Goal: Information Seeking & Learning: Find specific fact

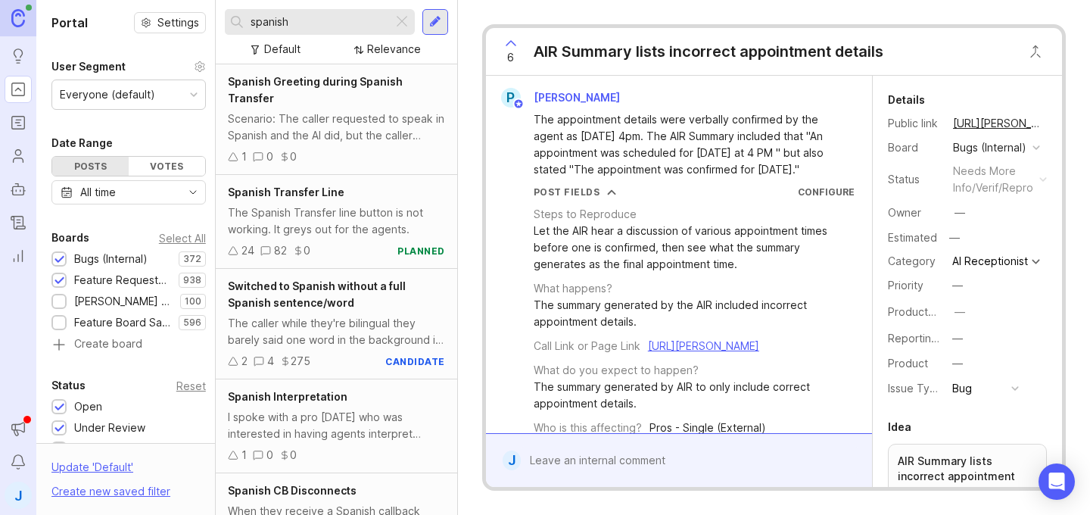
click at [334, 166] on div "Spanish Greeting during Spanish Transfer Scenario: The caller requested to spea…" at bounding box center [336, 119] width 241 height 110
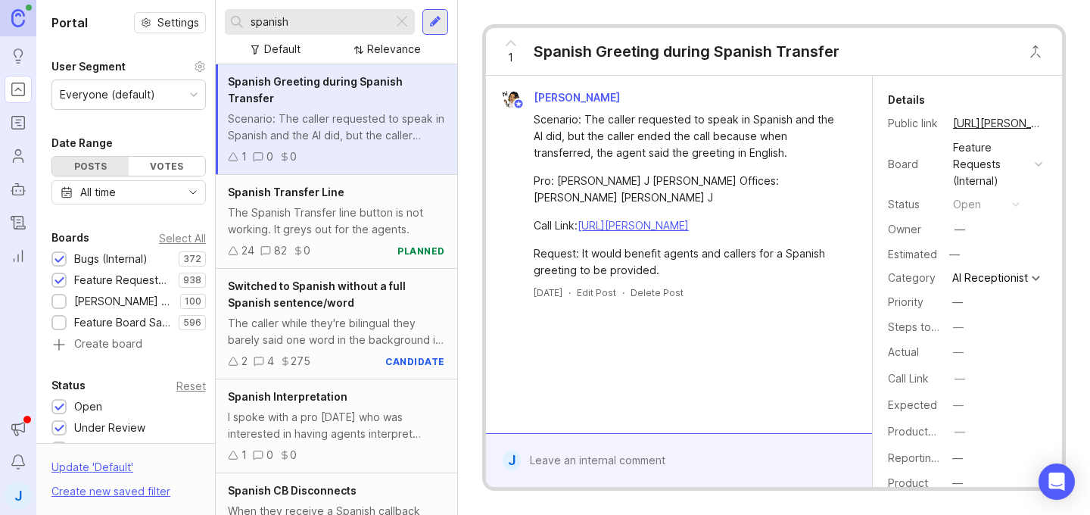
click at [291, 29] on input "spanish" at bounding box center [318, 22] width 136 height 17
type input "twice"
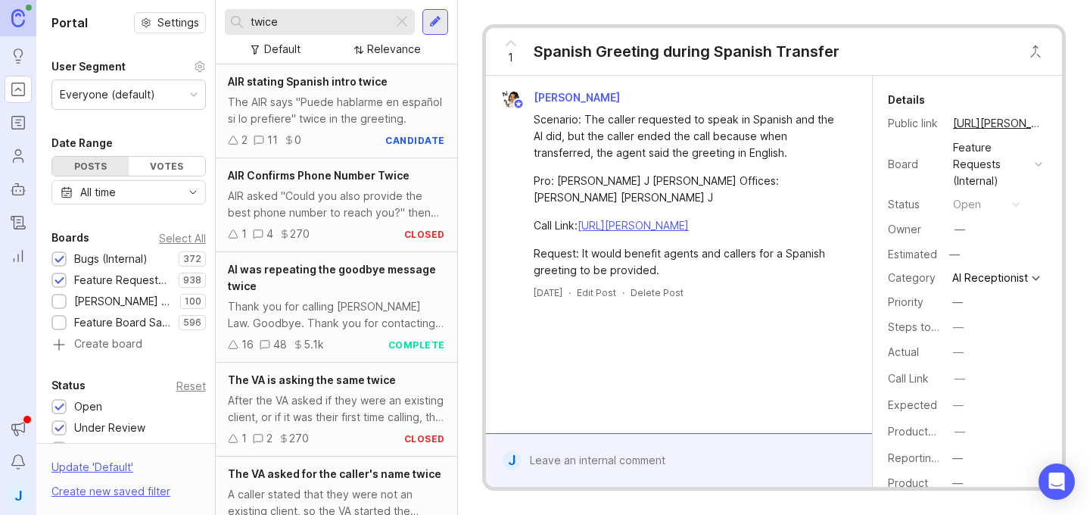
click at [332, 124] on div "The AIR says "Puede hablarme en español si lo prefiere" twice in the greeting." at bounding box center [336, 110] width 217 height 33
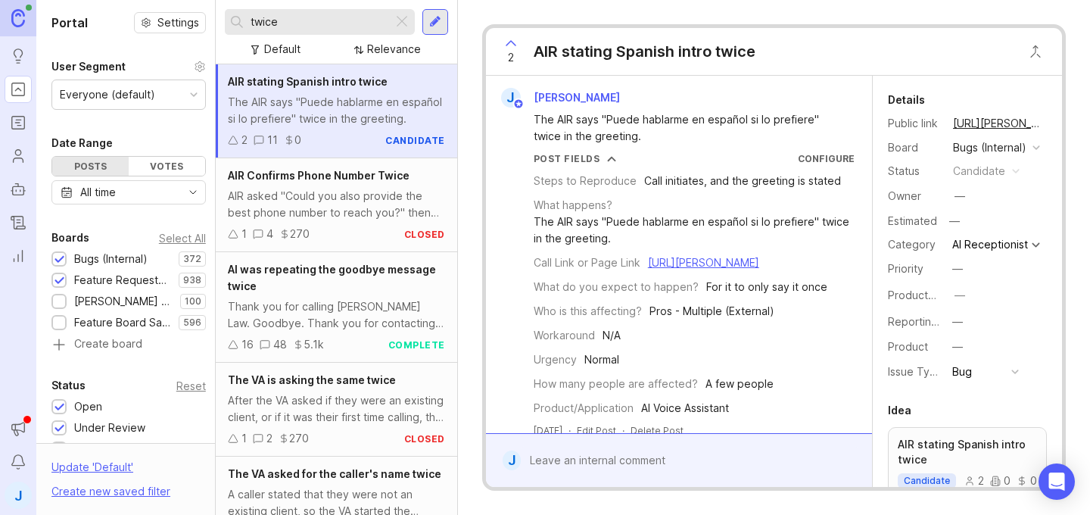
click at [1047, 124] on button "copy icon" at bounding box center [1057, 123] width 21 height 21
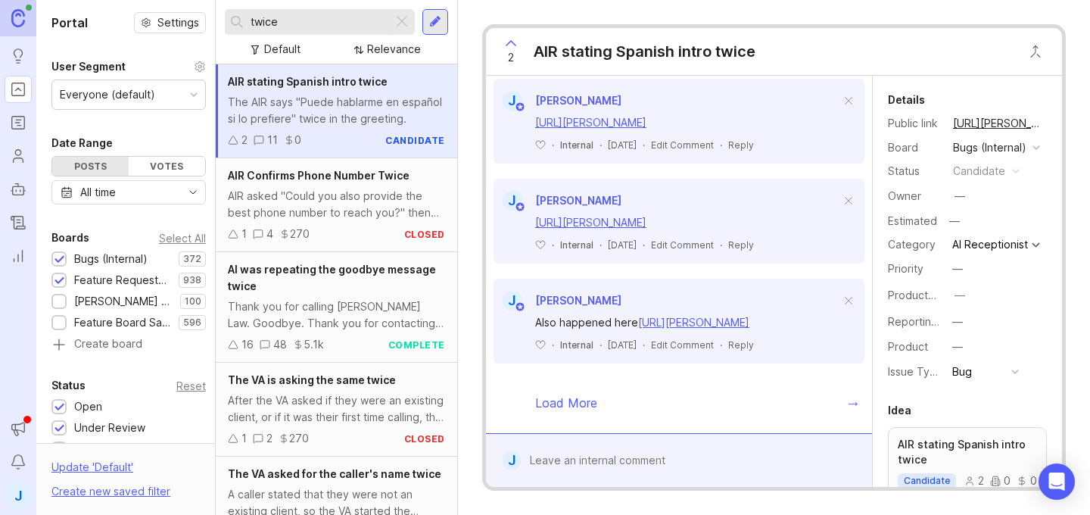
scroll to position [1398, 0]
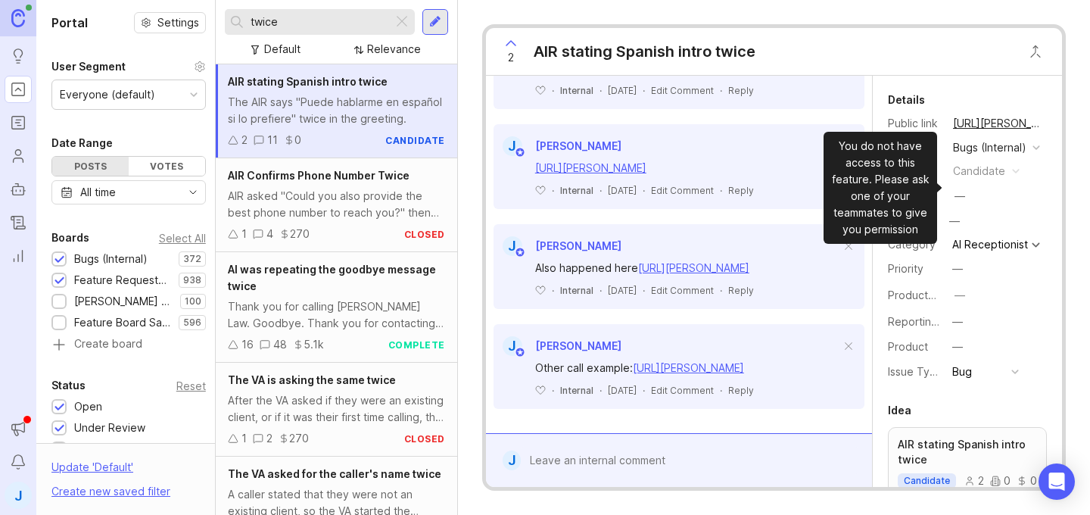
click at [980, 156] on div "Bugs (Internal)" at bounding box center [989, 147] width 73 height 17
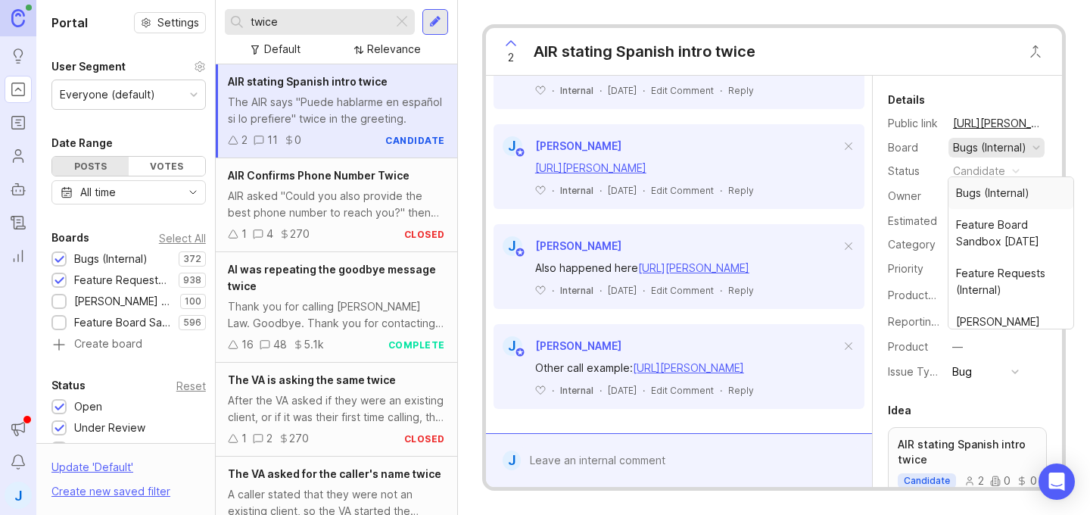
click at [1047, 123] on button "copy icon" at bounding box center [1057, 123] width 21 height 21
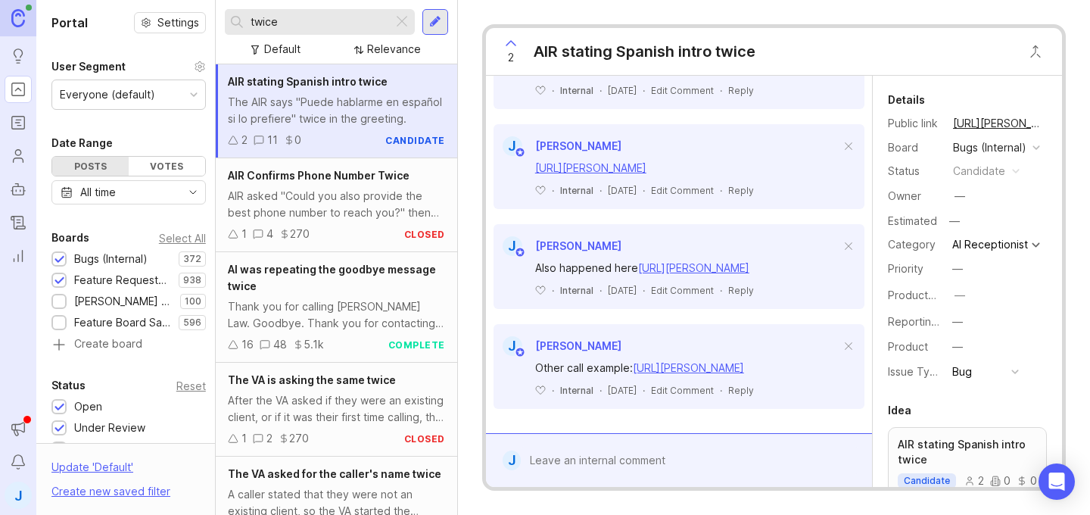
scroll to position [1483, 0]
click at [633, 361] on link "[URL][PERSON_NAME]" at bounding box center [688, 367] width 111 height 13
click at [638, 274] on link "[URL][PERSON_NAME]" at bounding box center [693, 267] width 111 height 13
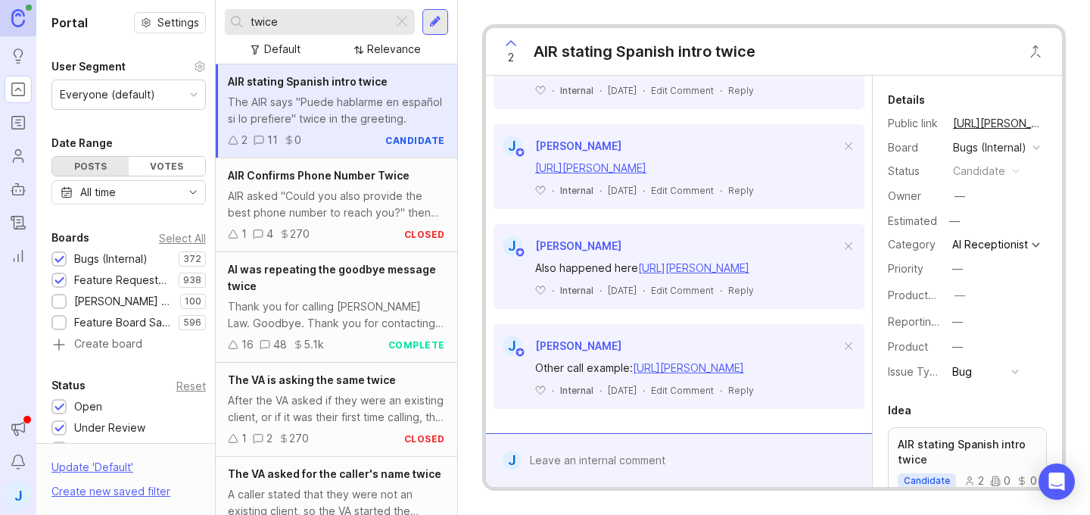
click at [634, 174] on link "[URL][PERSON_NAME]" at bounding box center [590, 167] width 111 height 13
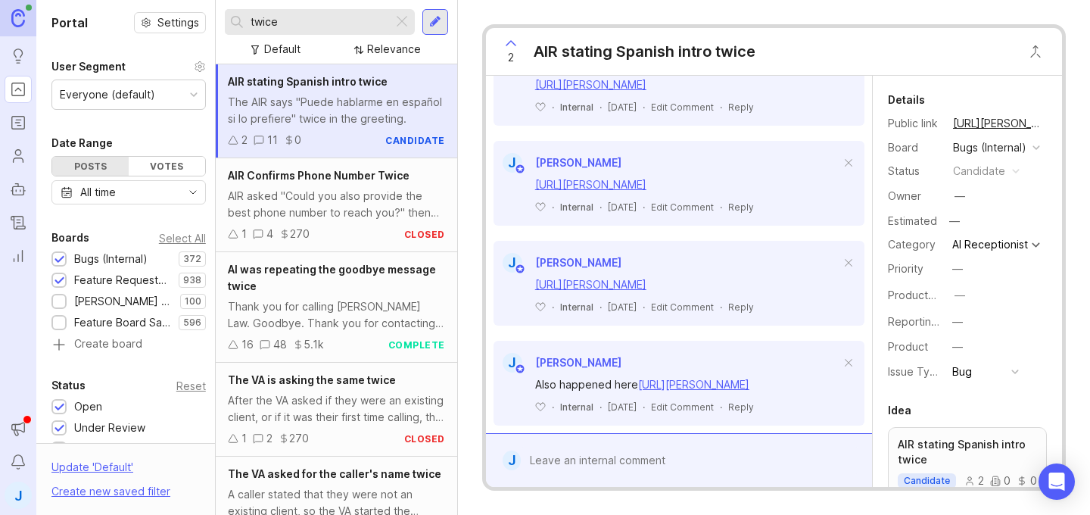
scroll to position [1128, 0]
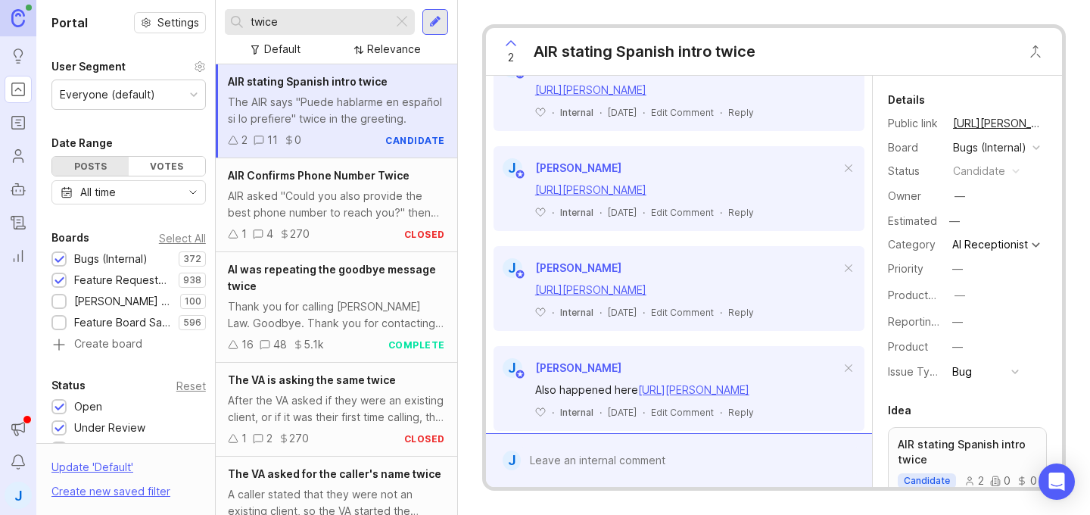
click at [595, 196] on link "[URL][PERSON_NAME]" at bounding box center [590, 189] width 111 height 13
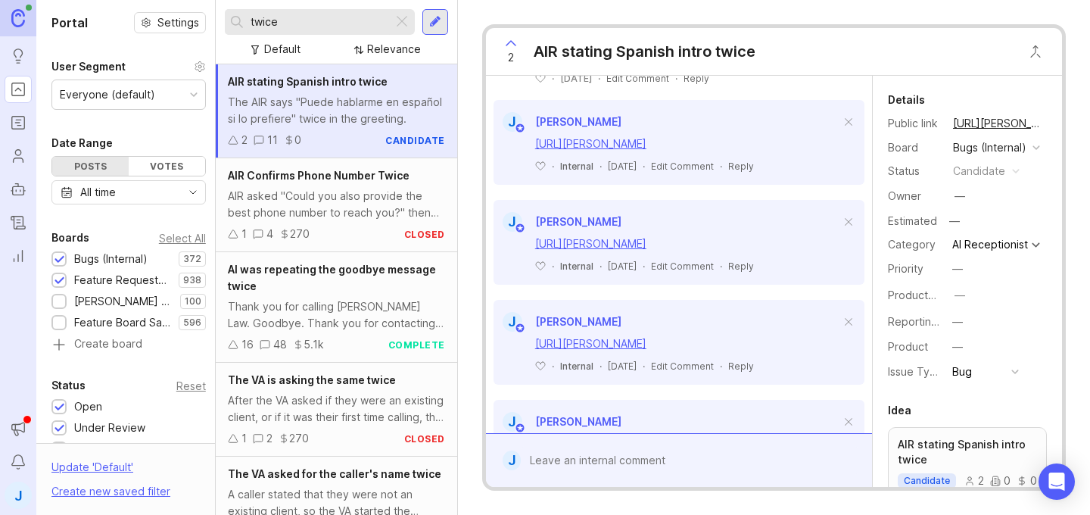
scroll to position [971, 0]
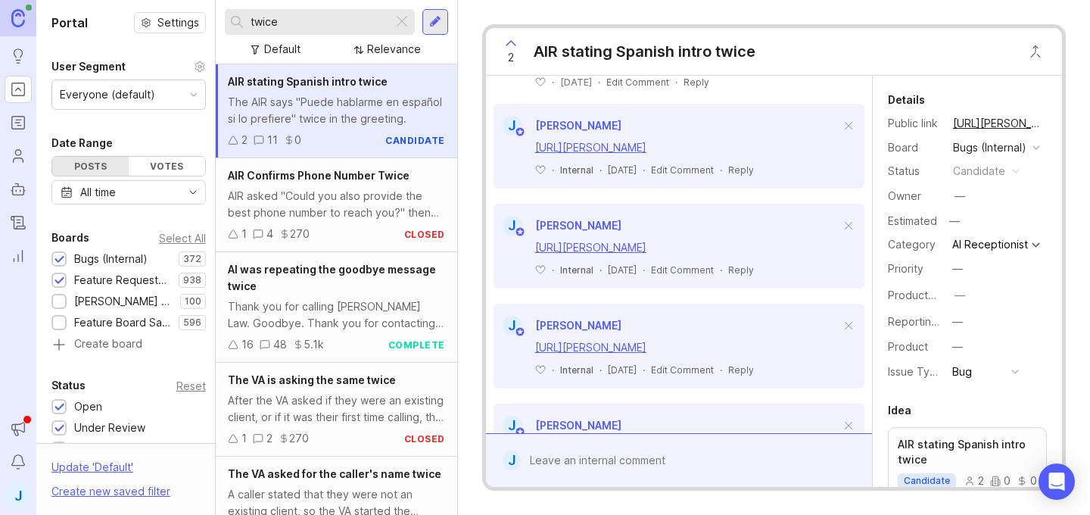
click at [646, 154] on link "[URL][PERSON_NAME]" at bounding box center [590, 147] width 111 height 13
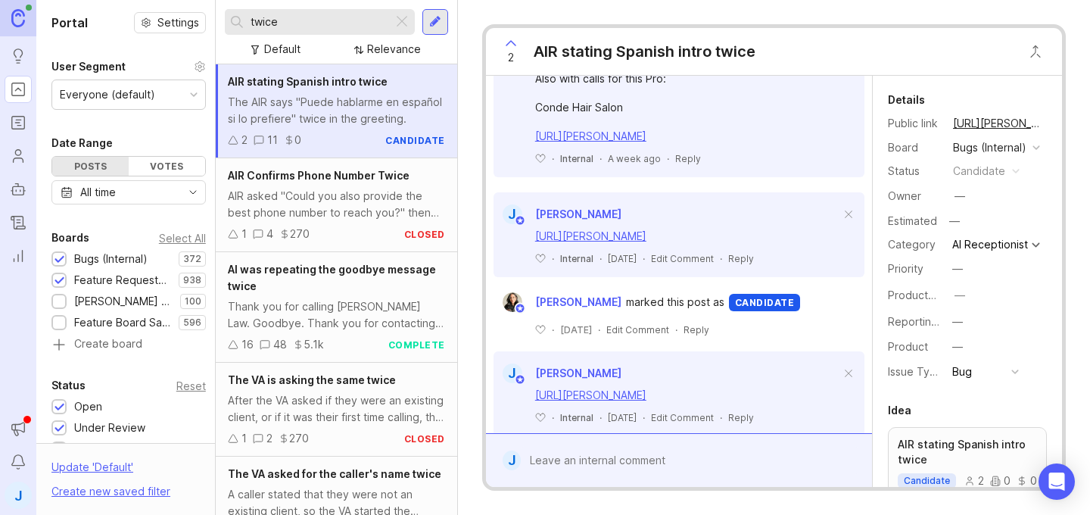
scroll to position [694, 0]
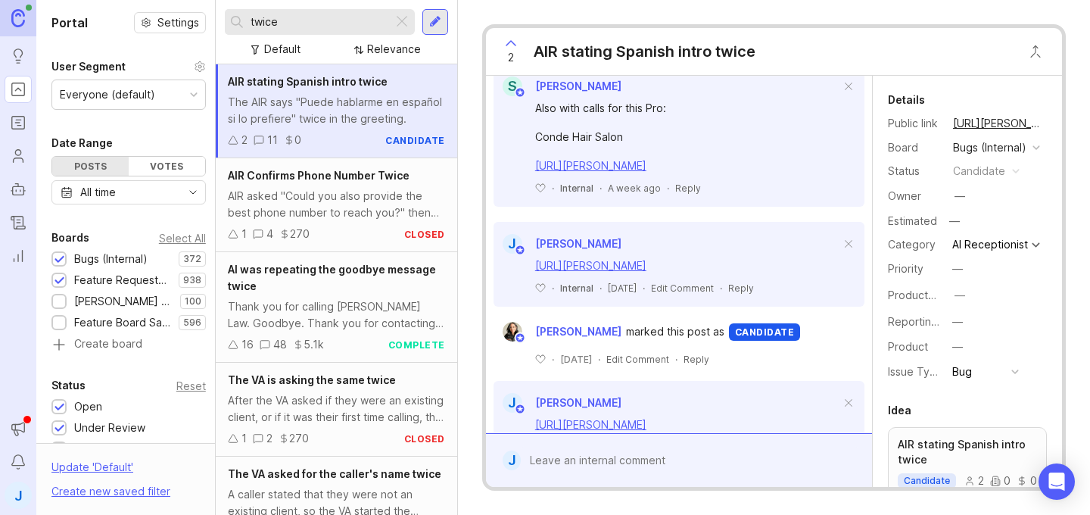
click at [616, 274] on div "[URL][PERSON_NAME]" at bounding box center [687, 265] width 305 height 17
click at [634, 272] on link "[URL][PERSON_NAME]" at bounding box center [590, 265] width 111 height 13
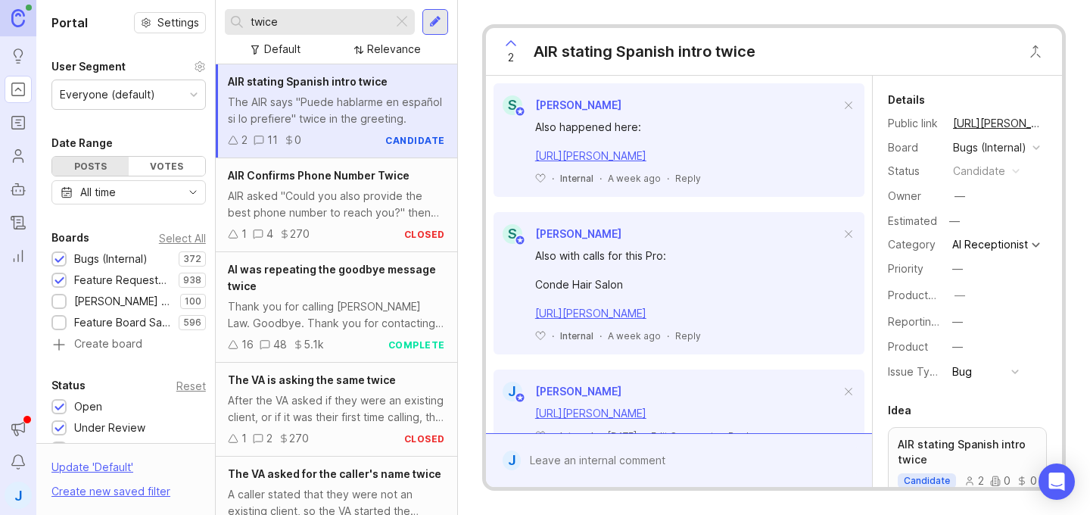
scroll to position [547, 0]
click at [631, 319] on link "[URL][PERSON_NAME]" at bounding box center [590, 312] width 111 height 13
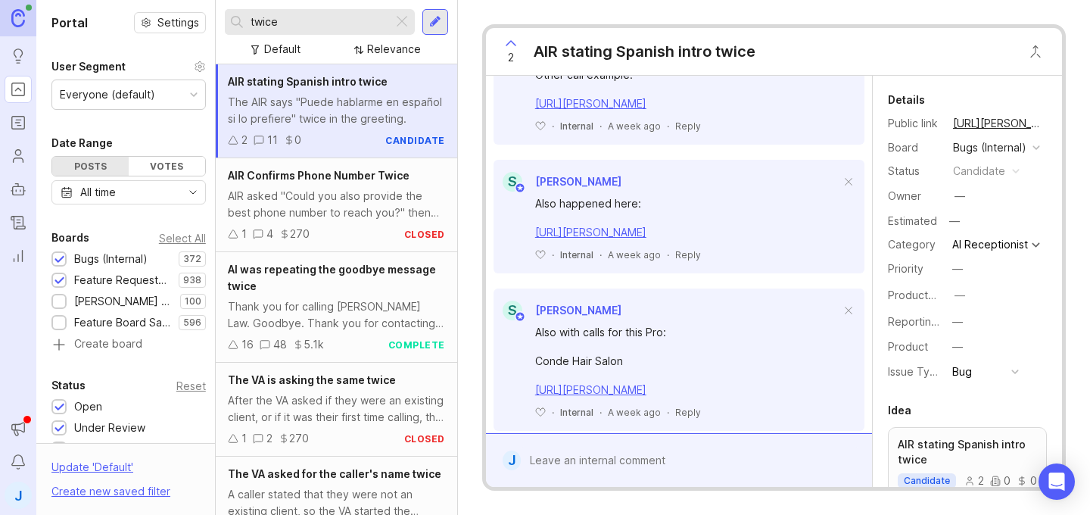
scroll to position [366, 0]
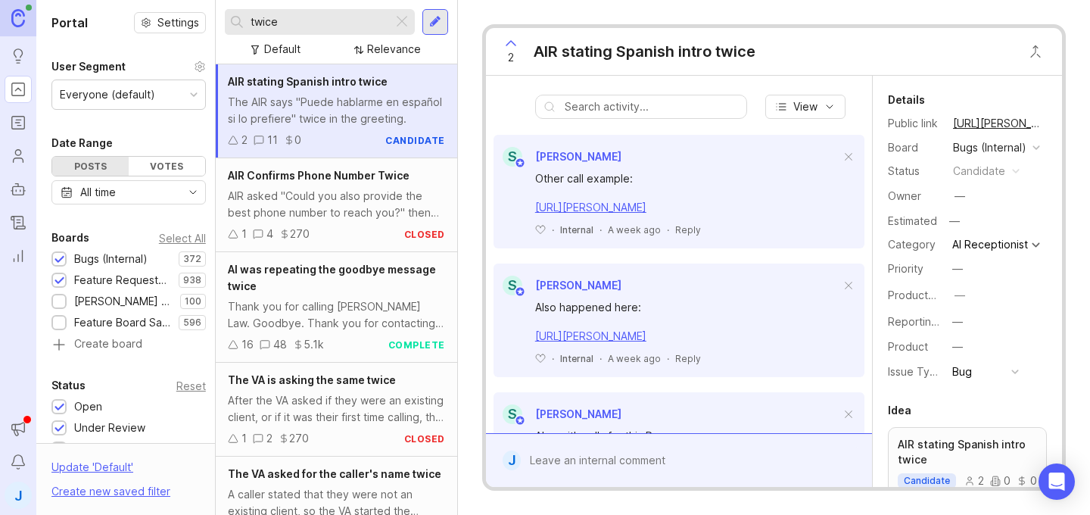
click at [646, 342] on link "[URL][PERSON_NAME]" at bounding box center [590, 335] width 111 height 13
click at [646, 213] on link "[URL][PERSON_NAME]" at bounding box center [590, 207] width 111 height 13
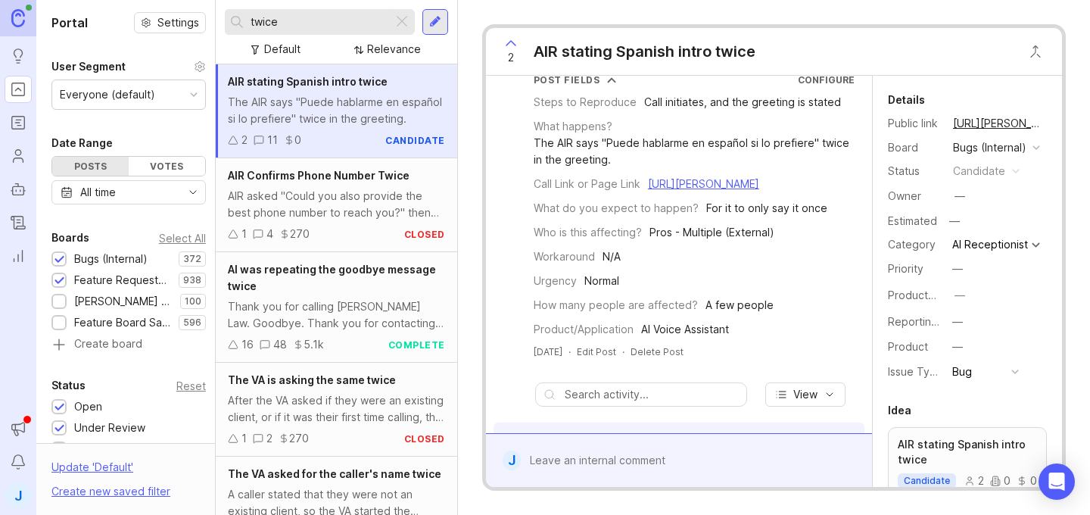
scroll to position [0, 0]
